Goal: Task Accomplishment & Management: Use online tool/utility

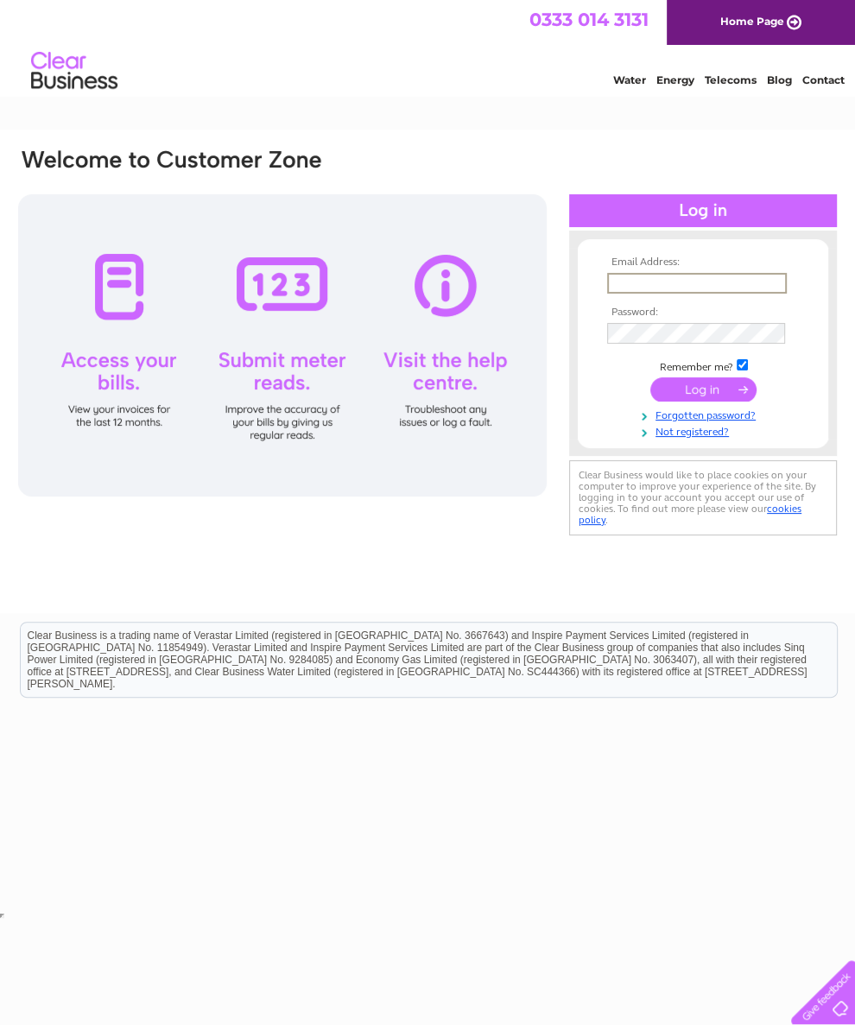
type input "sblyth@hotmail.com"
click at [703, 396] on input "submit" at bounding box center [703, 388] width 106 height 24
click at [713, 390] on input "submit" at bounding box center [703, 388] width 106 height 24
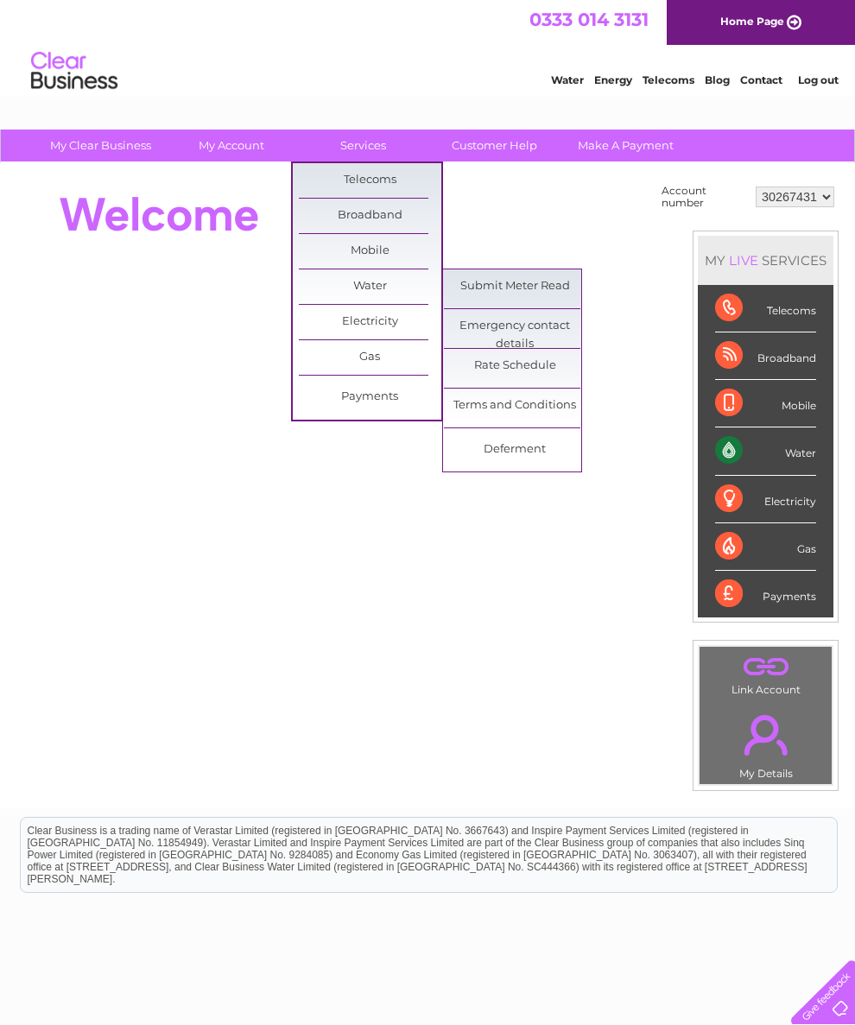
click at [547, 294] on link "Submit Meter Read" at bounding box center [515, 287] width 143 height 35
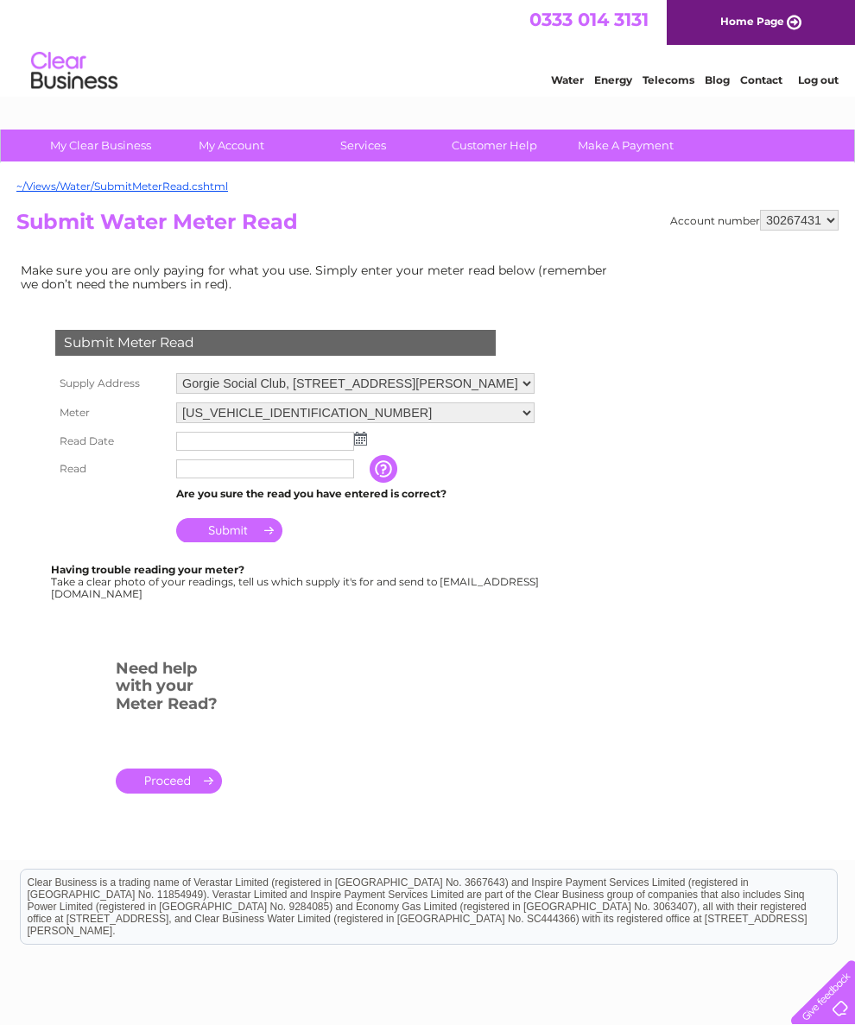
click at [364, 446] on img at bounding box center [360, 439] width 13 height 14
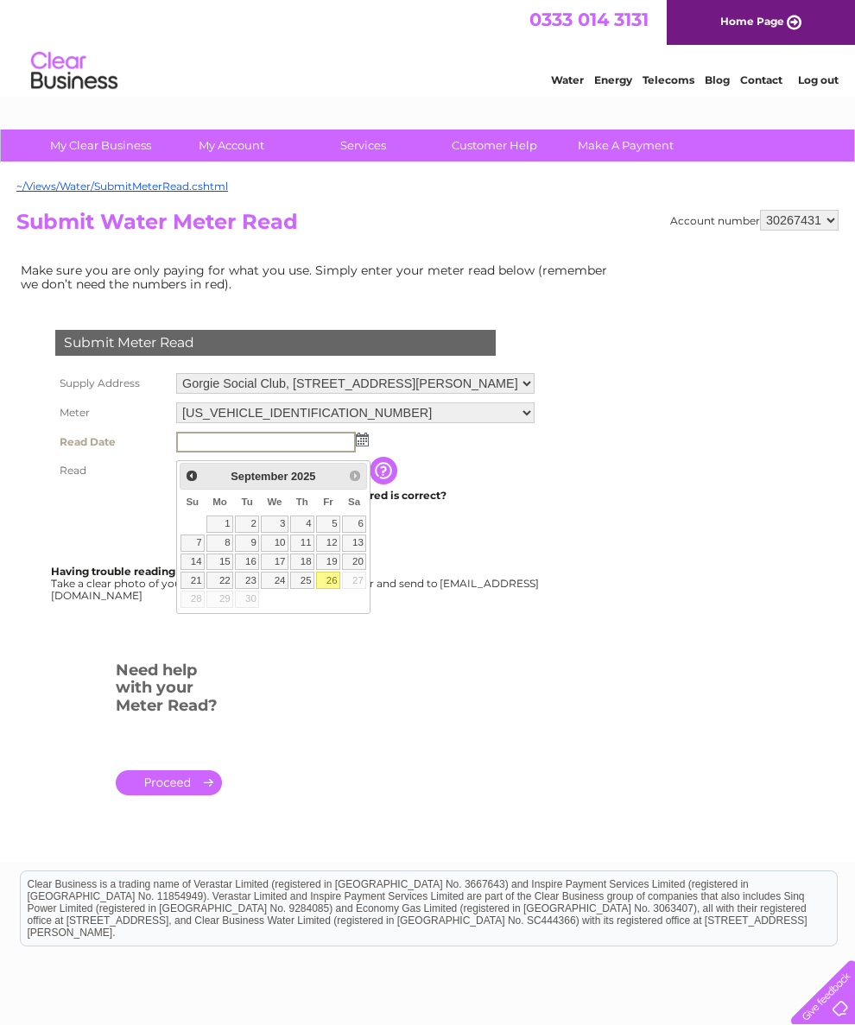
click at [329, 589] on link "26" at bounding box center [328, 580] width 24 height 17
type input "[DATE]"
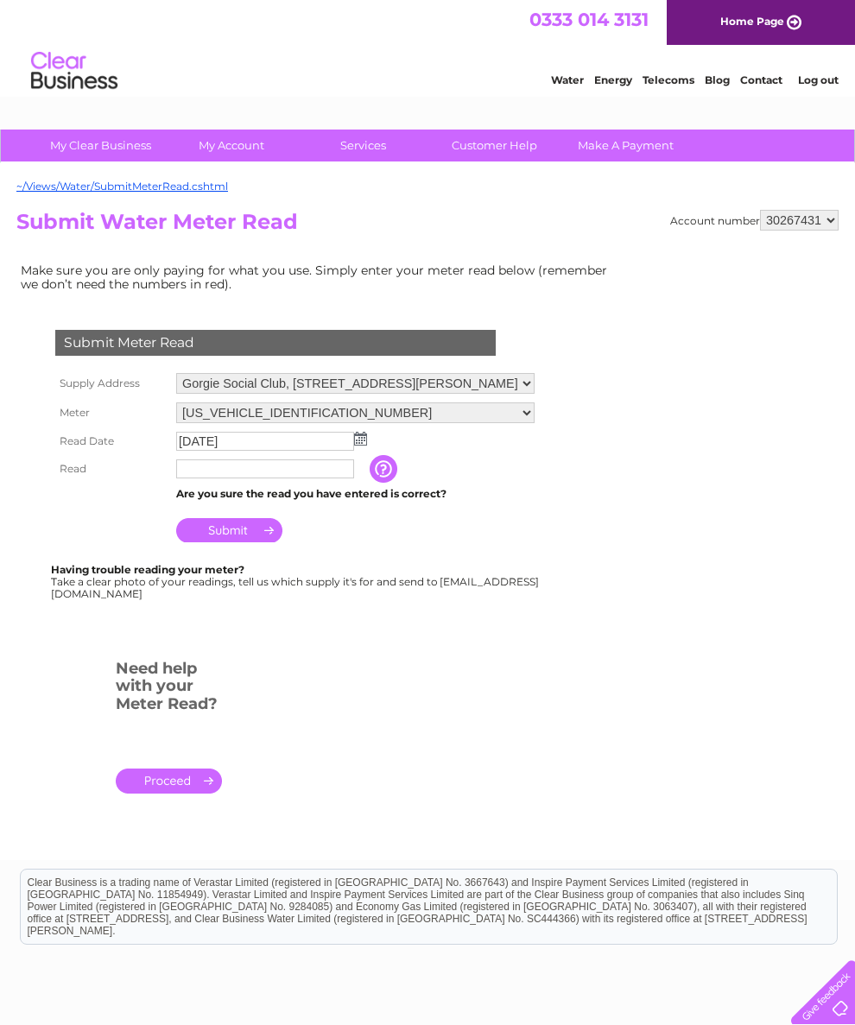
click at [303, 479] on input "text" at bounding box center [265, 469] width 178 height 19
click at [834, 101] on html "0333 014 3131 Home Page Water Energy Telecoms Blog Contact Log out" at bounding box center [427, 50] width 855 height 101
click at [301, 477] on input "text" at bounding box center [265, 469] width 178 height 19
type input "3495"
click at [244, 544] on input "Submit" at bounding box center [229, 532] width 106 height 24
